Goal: Task Accomplishment & Management: Use online tool/utility

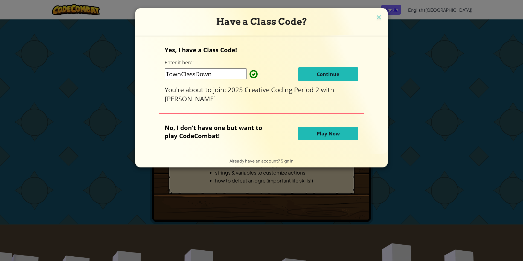
click at [330, 74] on span "Continue" at bounding box center [328, 74] width 23 height 7
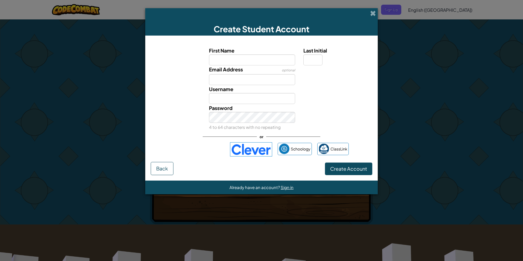
click at [246, 148] on img at bounding box center [251, 149] width 42 height 14
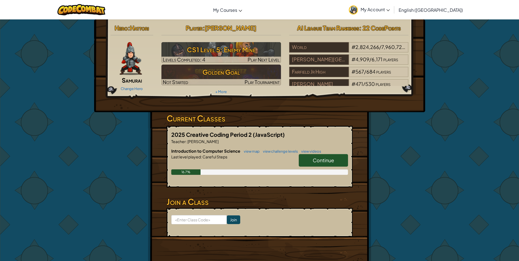
click at [317, 163] on span "Continue" at bounding box center [323, 160] width 21 height 6
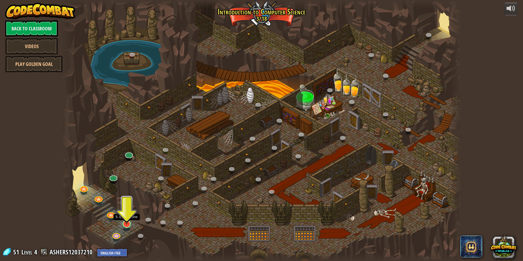
click at [126, 224] on img at bounding box center [126, 212] width 11 height 25
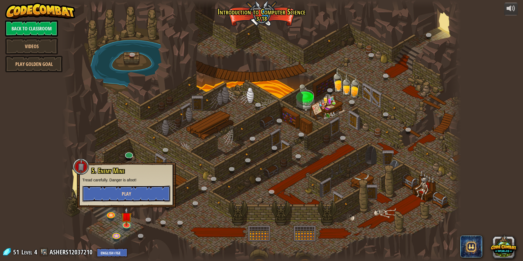
click at [131, 196] on span "Play" at bounding box center [126, 193] width 9 height 7
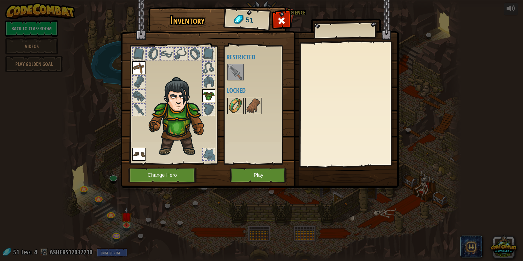
click at [243, 106] on img at bounding box center [235, 105] width 15 height 15
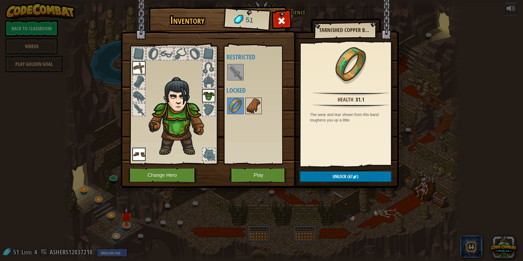
click at [250, 107] on img at bounding box center [253, 105] width 15 height 15
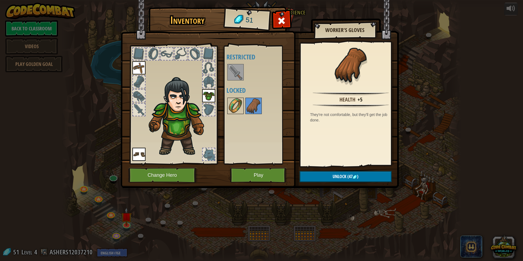
click at [233, 105] on img at bounding box center [235, 105] width 15 height 15
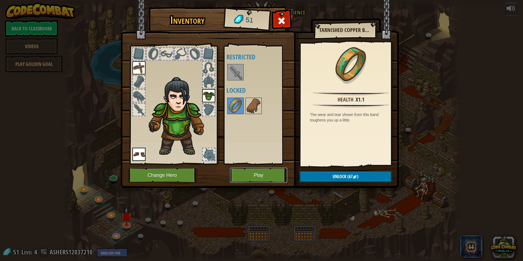
click at [262, 175] on button "Play" at bounding box center [258, 175] width 57 height 15
